Goal: Navigation & Orientation: Find specific page/section

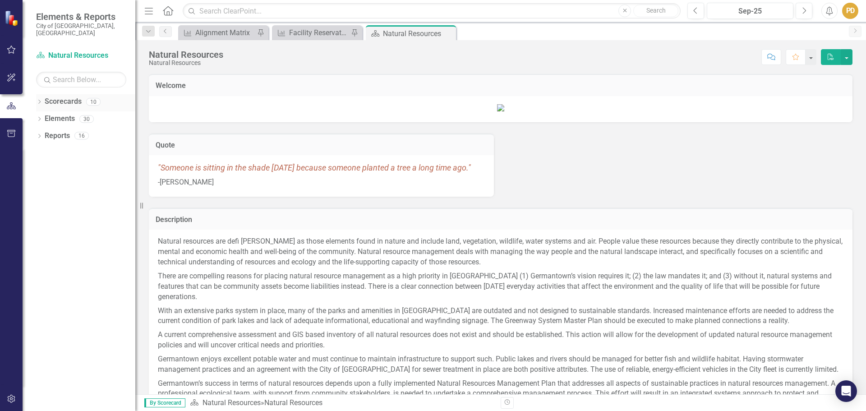
click at [40, 100] on icon "Dropdown" at bounding box center [39, 102] width 6 height 5
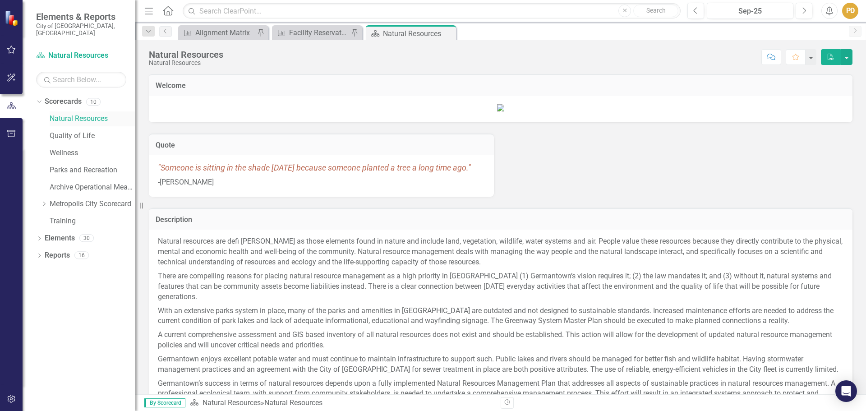
click at [80, 114] on link "Natural Resources" at bounding box center [93, 119] width 86 height 10
click at [41, 237] on icon "Dropdown" at bounding box center [39, 239] width 6 height 5
click at [78, 267] on link "Measure Measures" at bounding box center [71, 272] width 45 height 10
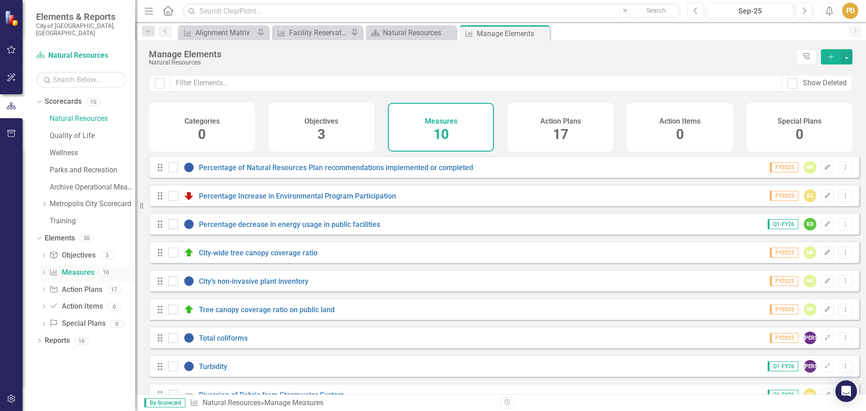
click at [43, 271] on icon "Dropdown" at bounding box center [44, 273] width 6 height 5
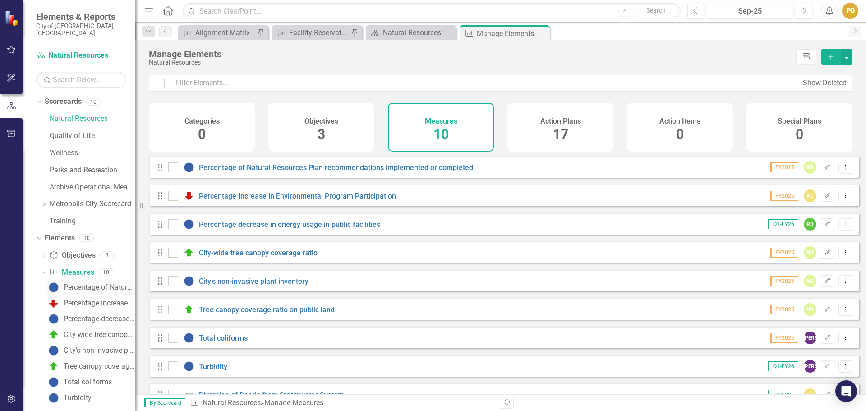
click at [77, 283] on div "Percentage of Natural Resources Plan recommendations implemented or completed" at bounding box center [100, 287] width 72 height 8
